Goal: Task Accomplishment & Management: Manage account settings

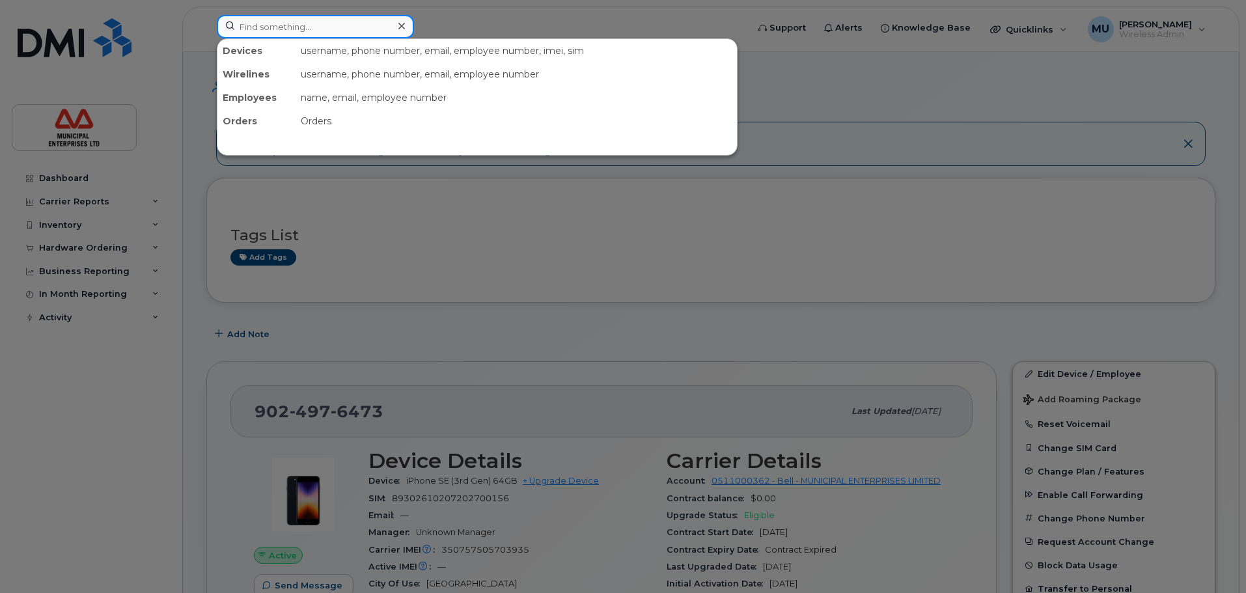
click at [371, 23] on input at bounding box center [315, 26] width 197 height 23
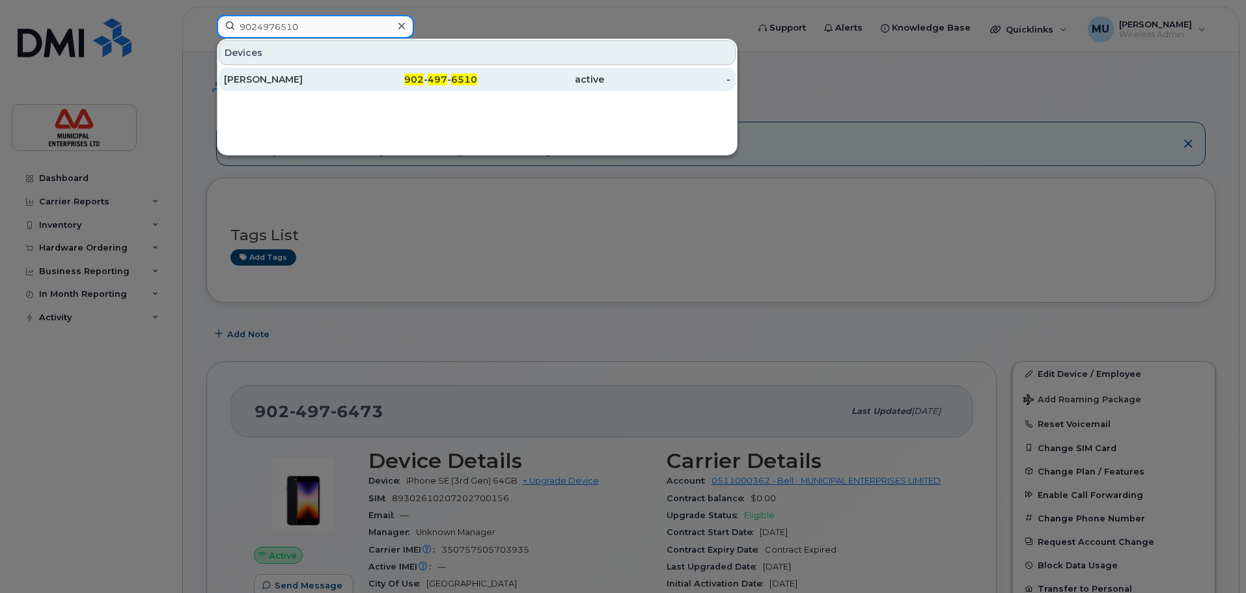
type input "9024976510"
click at [375, 82] on div "902 - 497 - 6510" at bounding box center [414, 79] width 127 height 13
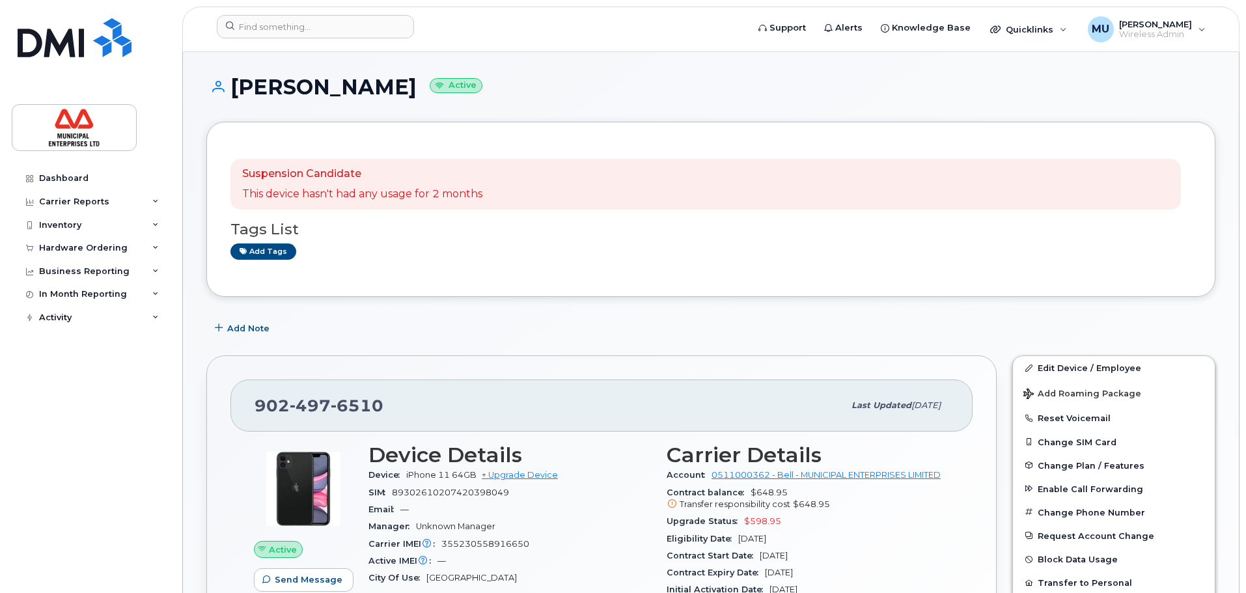
drag, startPoint x: 411, startPoint y: 89, endPoint x: 232, endPoint y: 98, distance: 179.3
click at [232, 98] on h1 "Jerome Thomas Active" at bounding box center [710, 87] width 1009 height 23
copy h1 "[PERSON_NAME]"
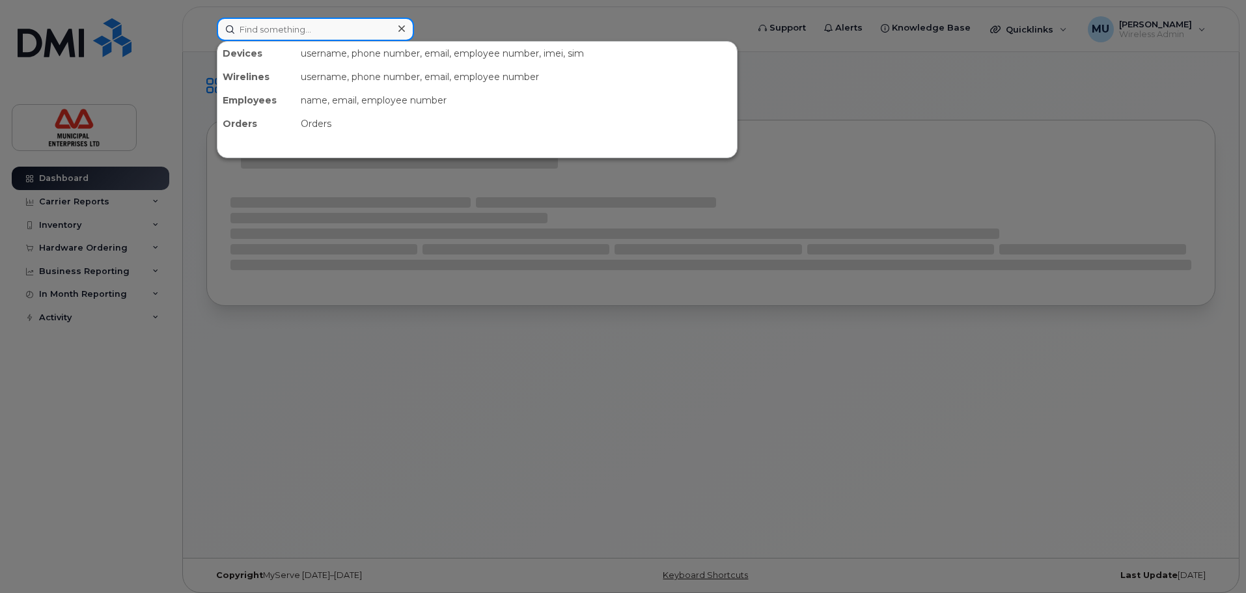
click at [335, 25] on input at bounding box center [315, 29] width 197 height 23
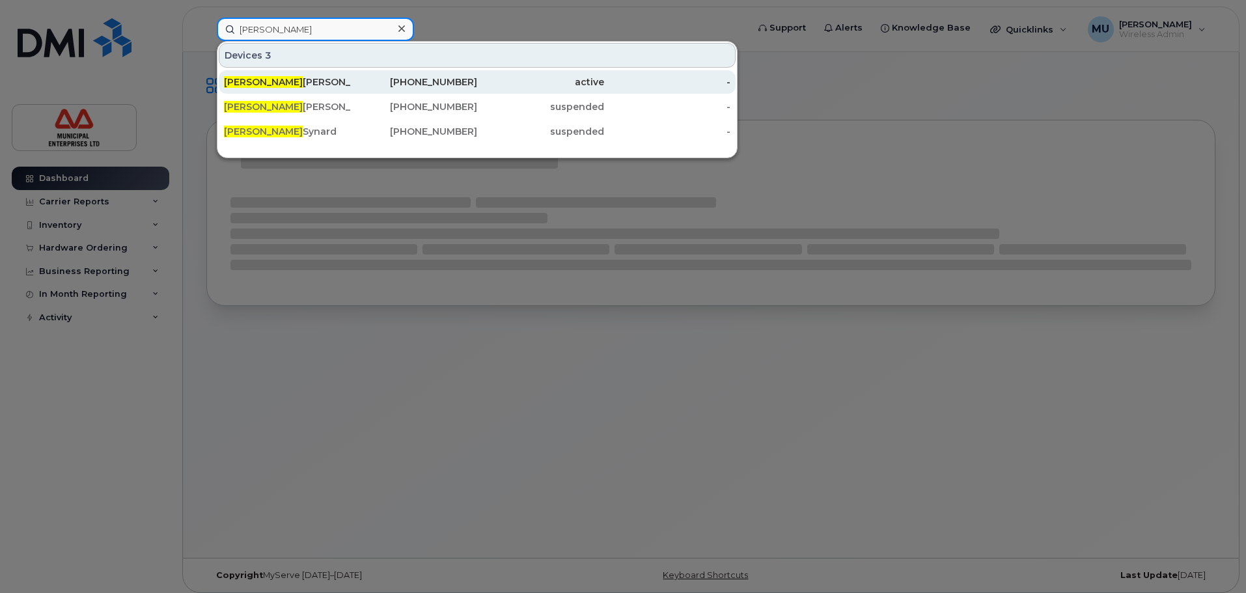
type input "jerome"
click at [281, 76] on div "Jerome Thomas" at bounding box center [287, 81] width 127 height 23
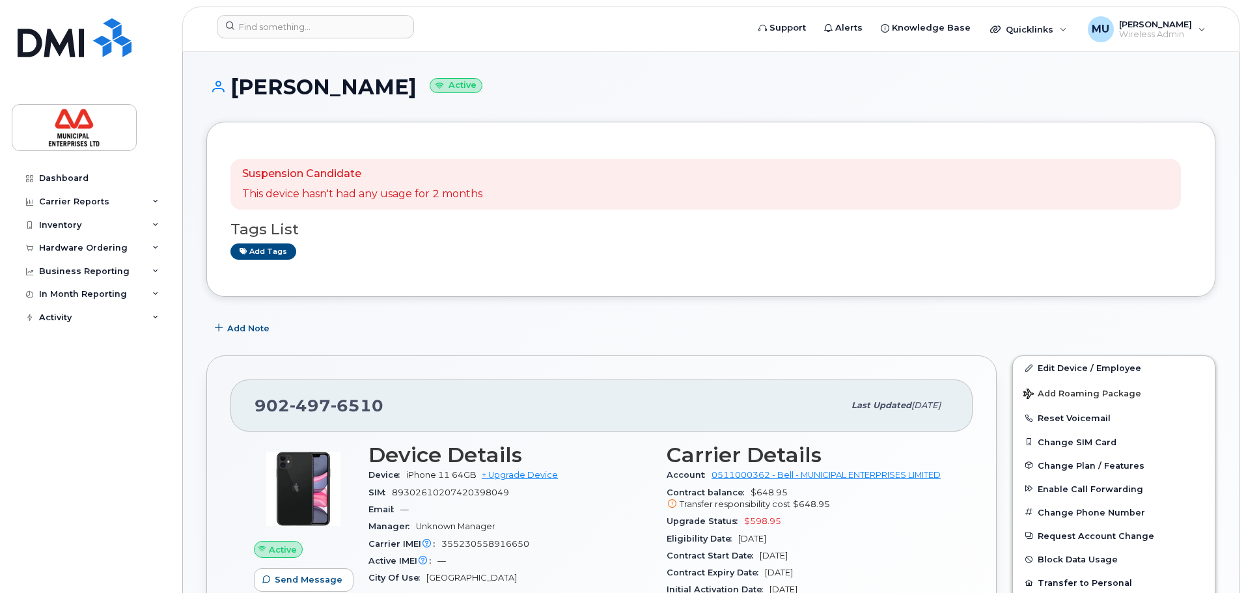
scroll to position [130, 0]
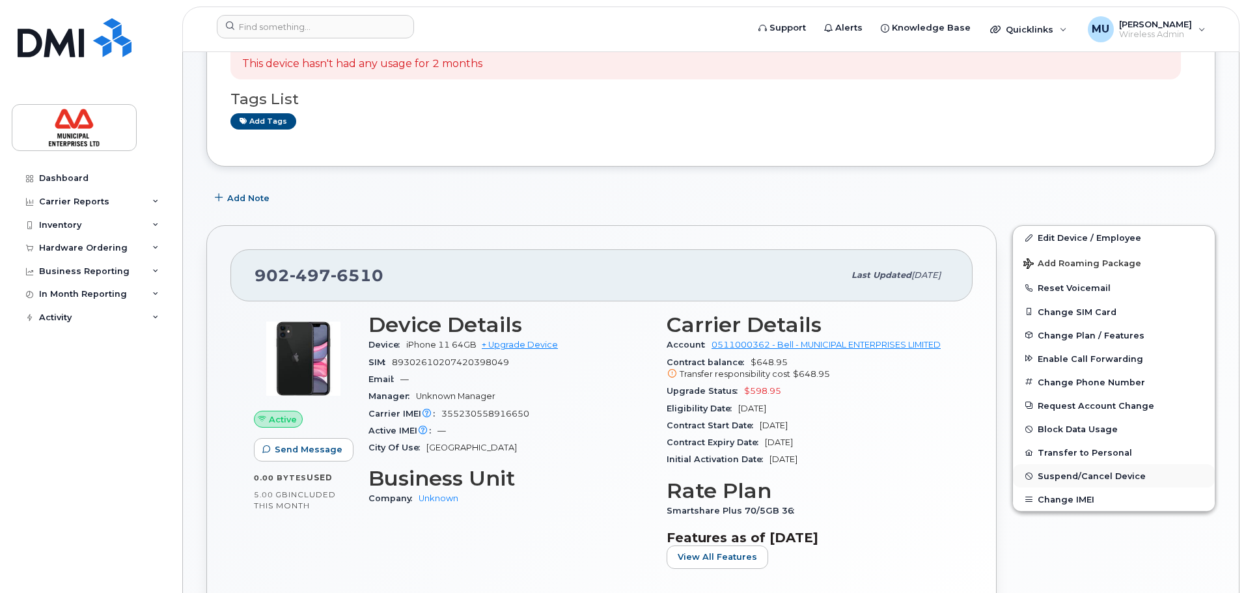
click at [1069, 477] on span "Suspend/Cancel Device" at bounding box center [1092, 476] width 108 height 10
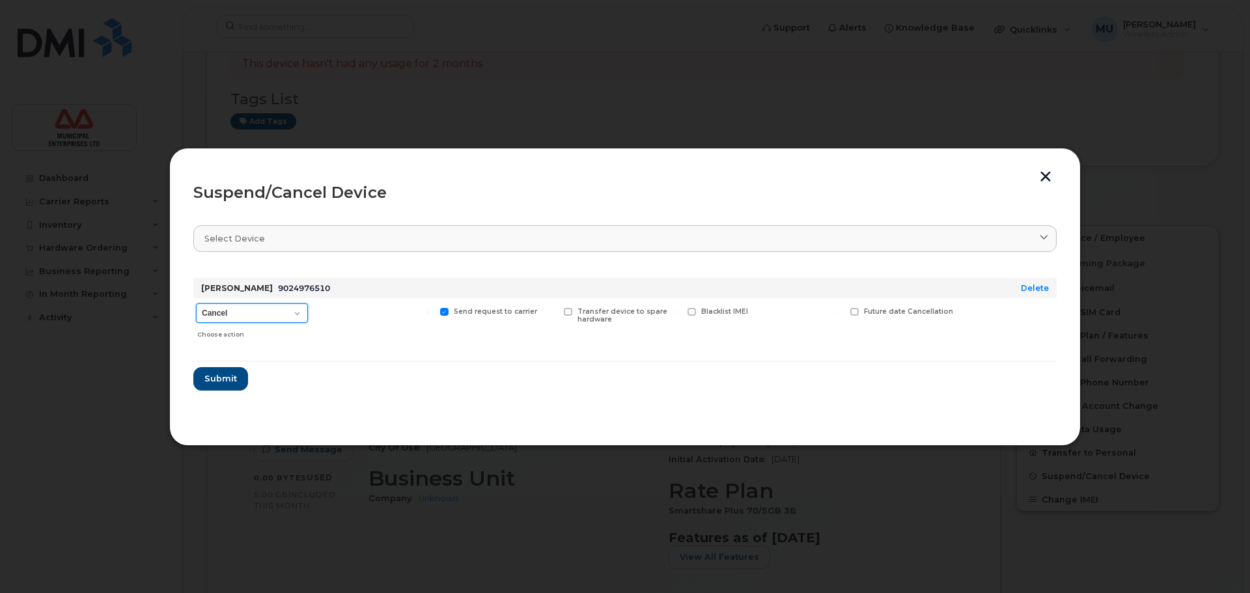
click at [266, 313] on select "Cancel Suspend - Extend Suspension Suspend - Reduced Rate Suspend - Full Rate S…" at bounding box center [252, 313] width 112 height 20
select select "[object Object]"
click at [196, 303] on select "Cancel Suspend - Extend Suspension Suspend - Reduced Rate Suspend - Full Rate S…" at bounding box center [252, 313] width 112 height 20
click at [445, 313] on span at bounding box center [444, 312] width 8 height 8
click at [431, 313] on input "Send request to carrier" at bounding box center [428, 311] width 7 height 7
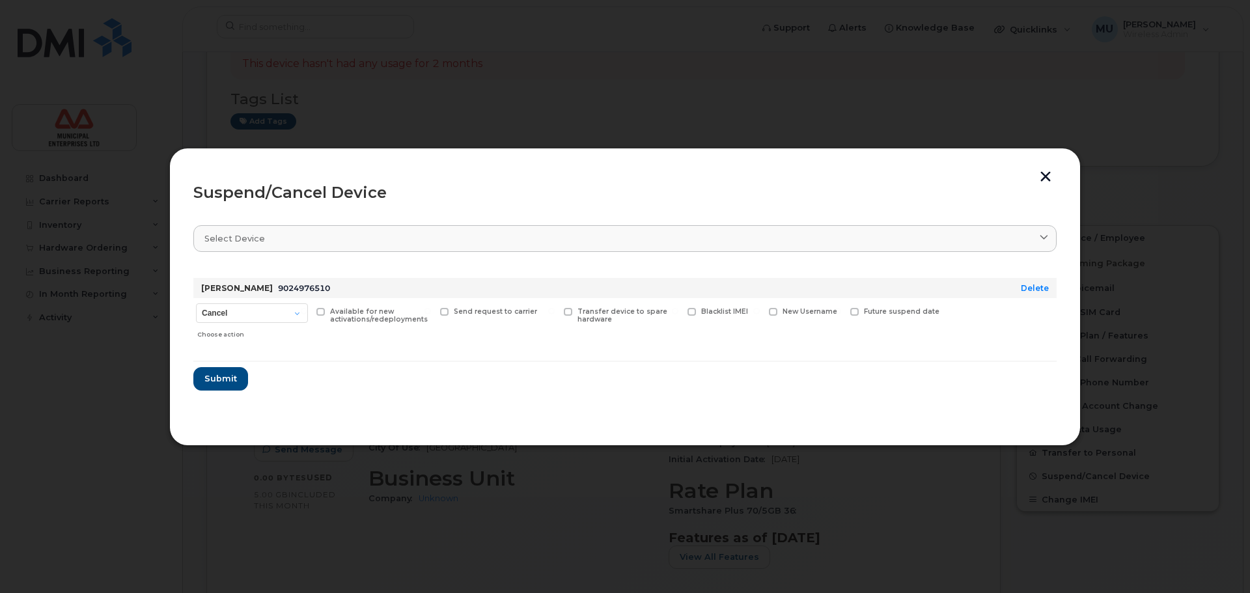
click at [473, 316] on div "Send request to carrier" at bounding box center [498, 321] width 120 height 46
click at [443, 313] on span at bounding box center [444, 312] width 8 height 8
click at [431, 313] on input "Send request to carrier" at bounding box center [428, 311] width 7 height 7
checkbox input "true"
click at [203, 378] on button "Submit" at bounding box center [219, 378] width 53 height 23
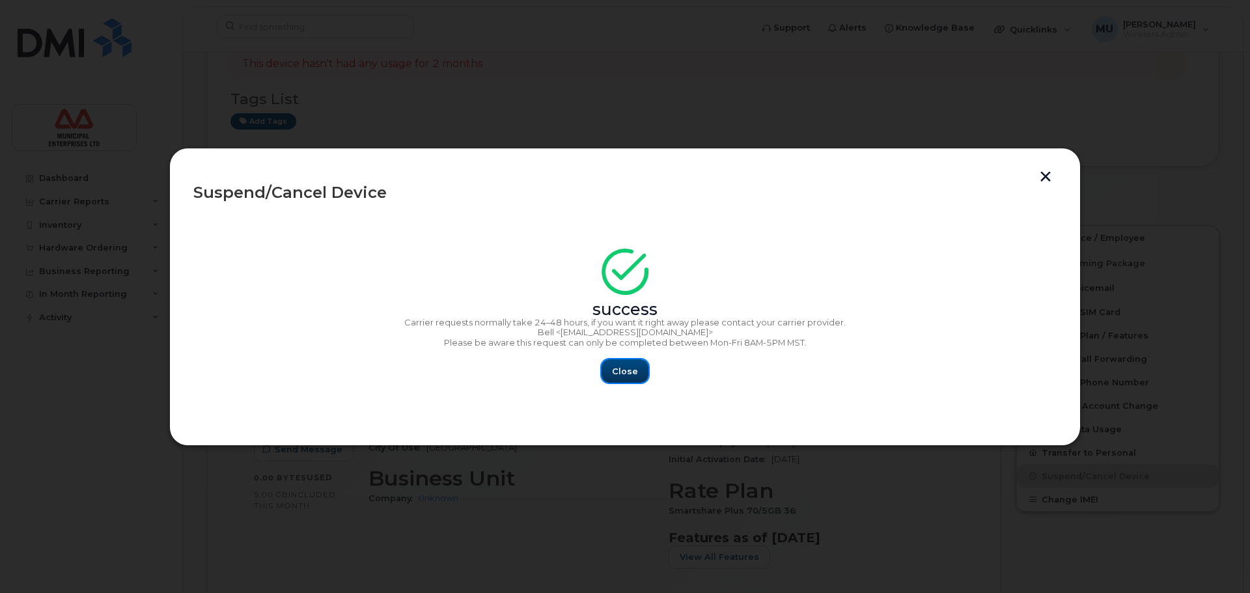
click at [641, 375] on button "Close" at bounding box center [625, 370] width 47 height 23
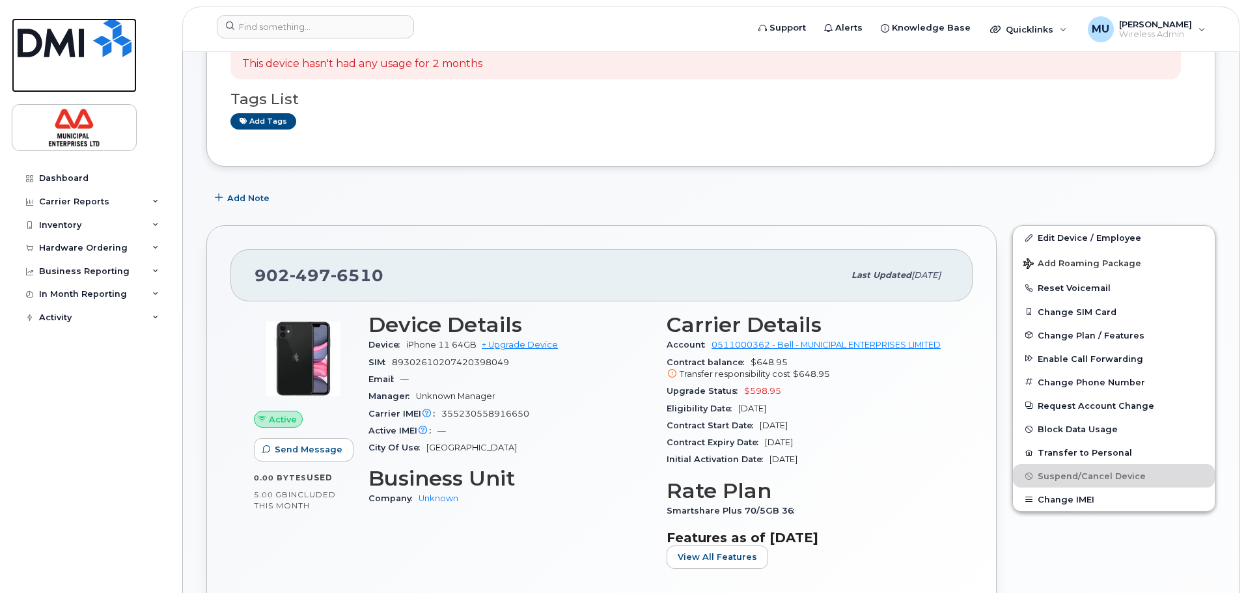
click at [60, 46] on img at bounding box center [75, 37] width 114 height 39
